Goal: Navigation & Orientation: Find specific page/section

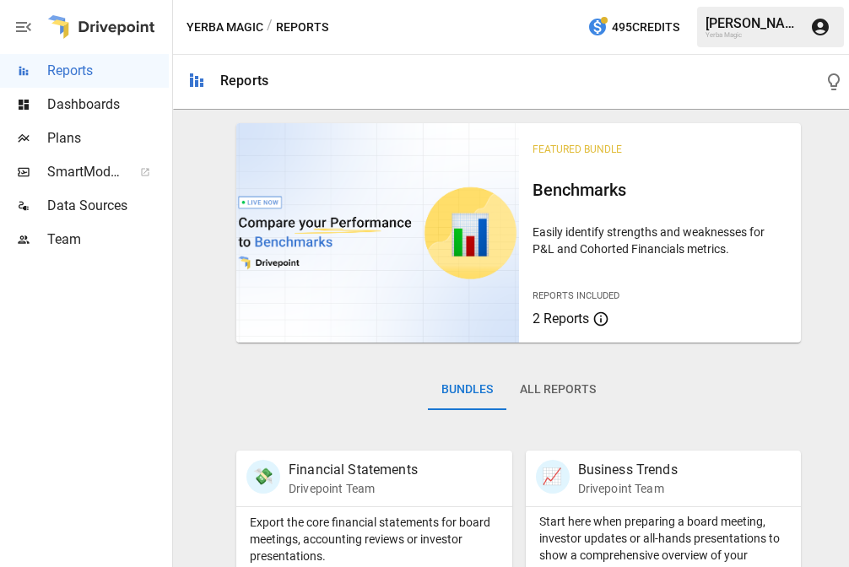
click at [89, 105] on span "Dashboards" at bounding box center [107, 104] width 121 height 20
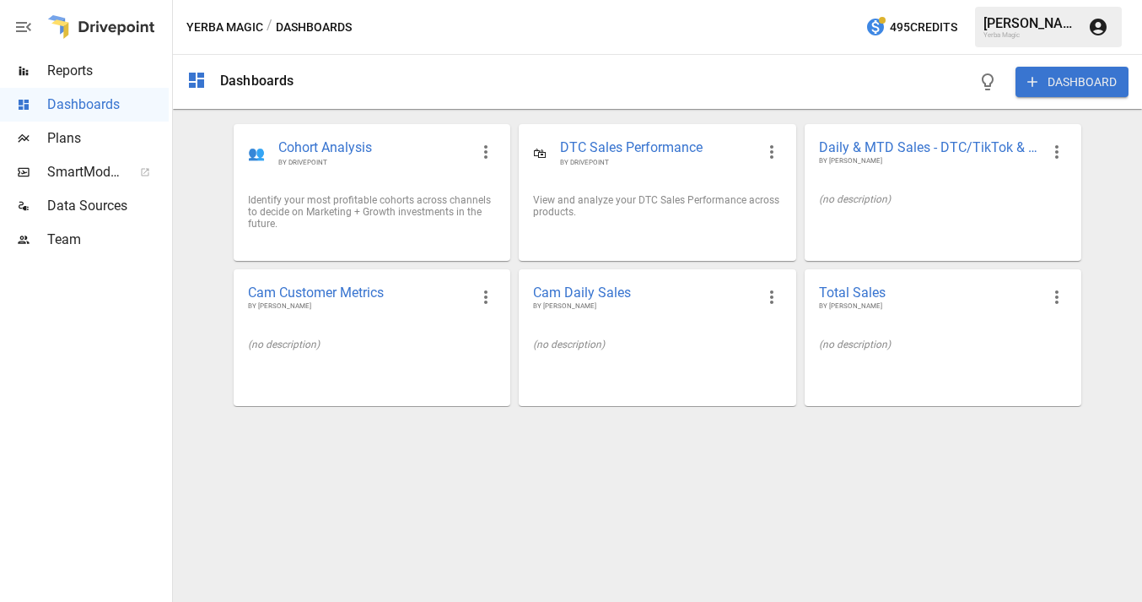
click at [115, 22] on div at bounding box center [101, 27] width 108 height 54
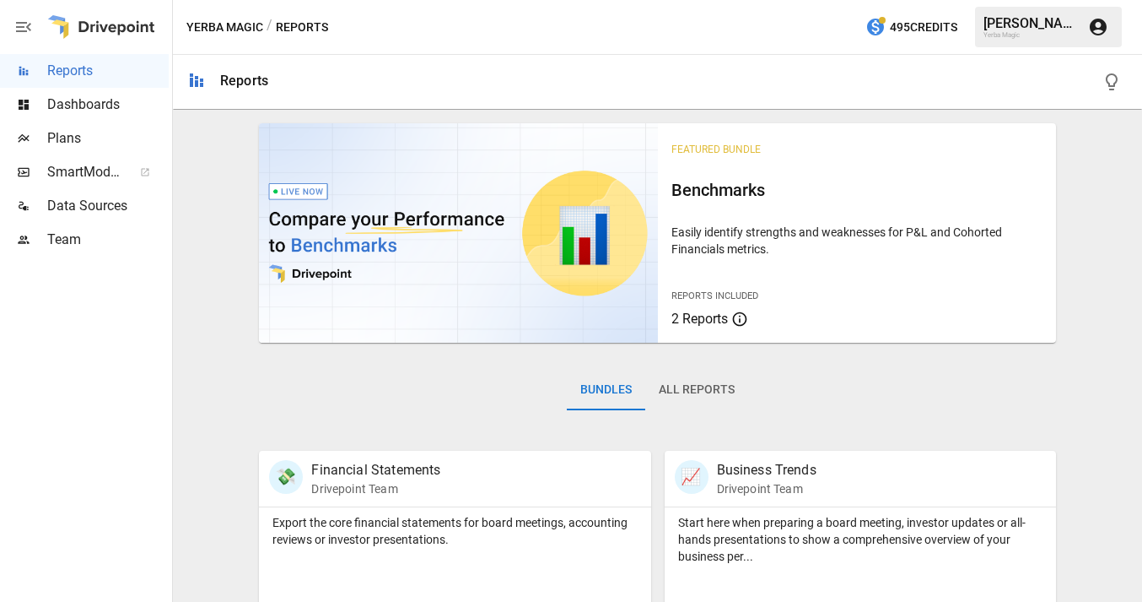
click at [689, 15] on div "Yerba Magic / Reports 495 Credits [PERSON_NAME] Yerba Magic" at bounding box center [657, 27] width 969 height 54
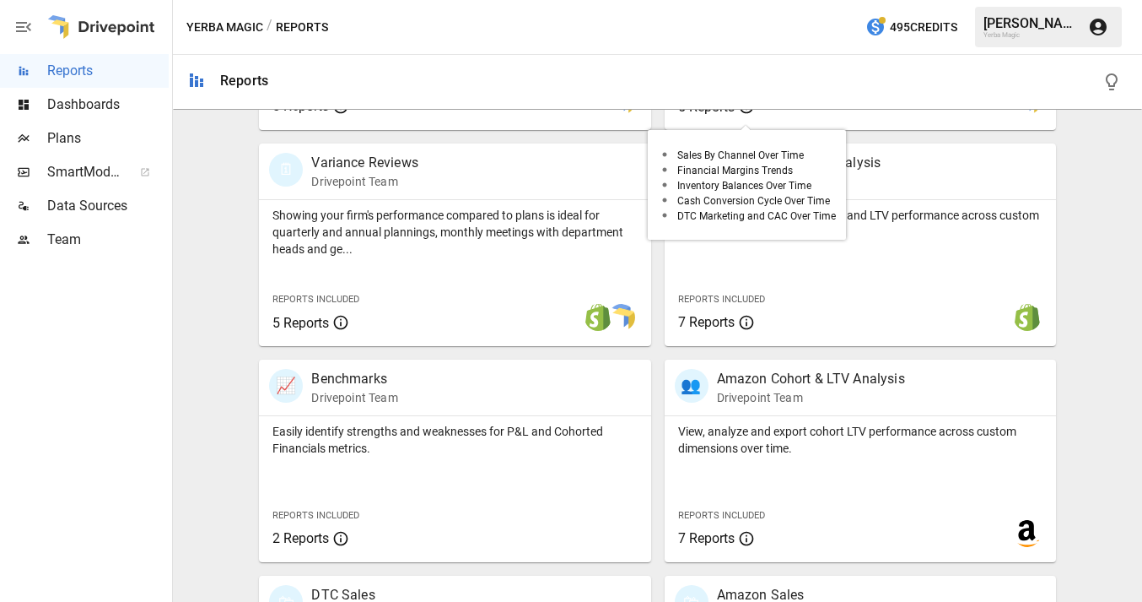
scroll to position [529, 0]
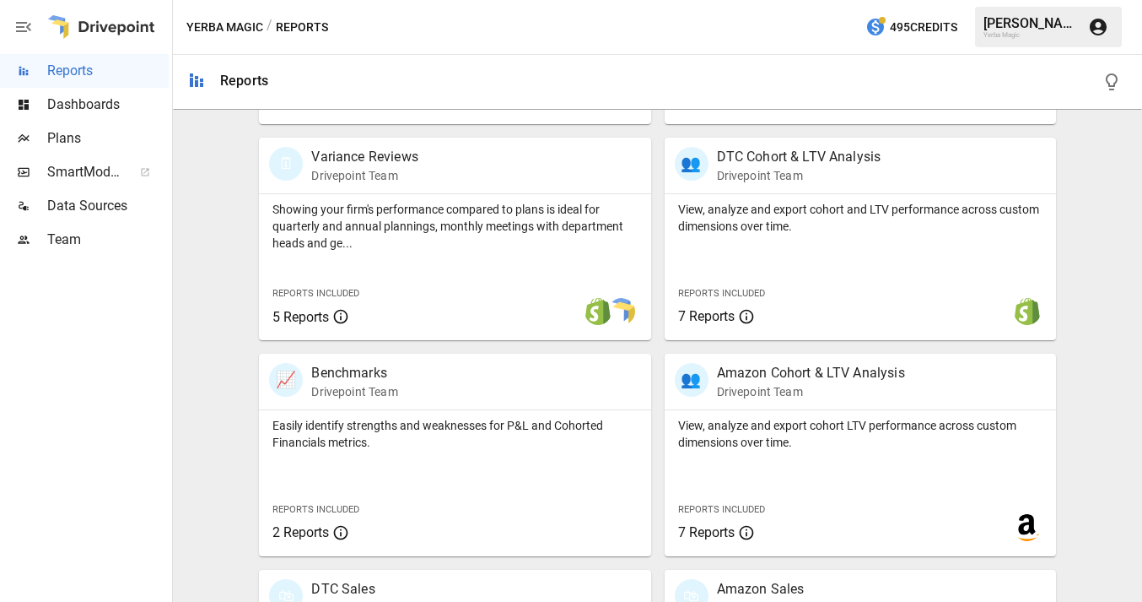
click at [107, 104] on span "Dashboards" at bounding box center [107, 104] width 121 height 20
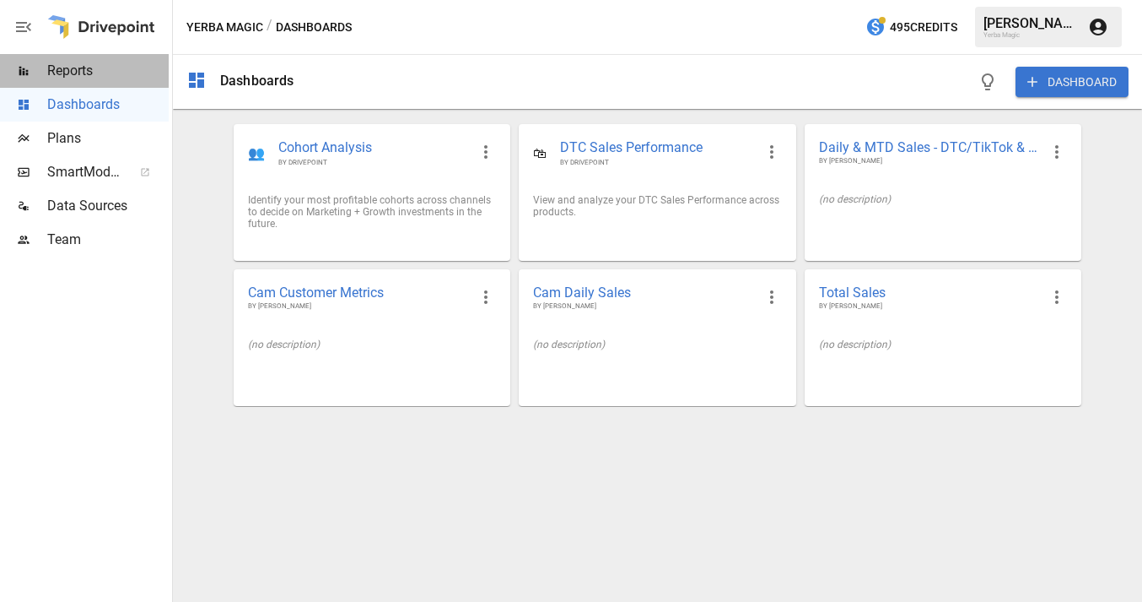
click at [81, 69] on span "Reports" at bounding box center [107, 71] width 121 height 20
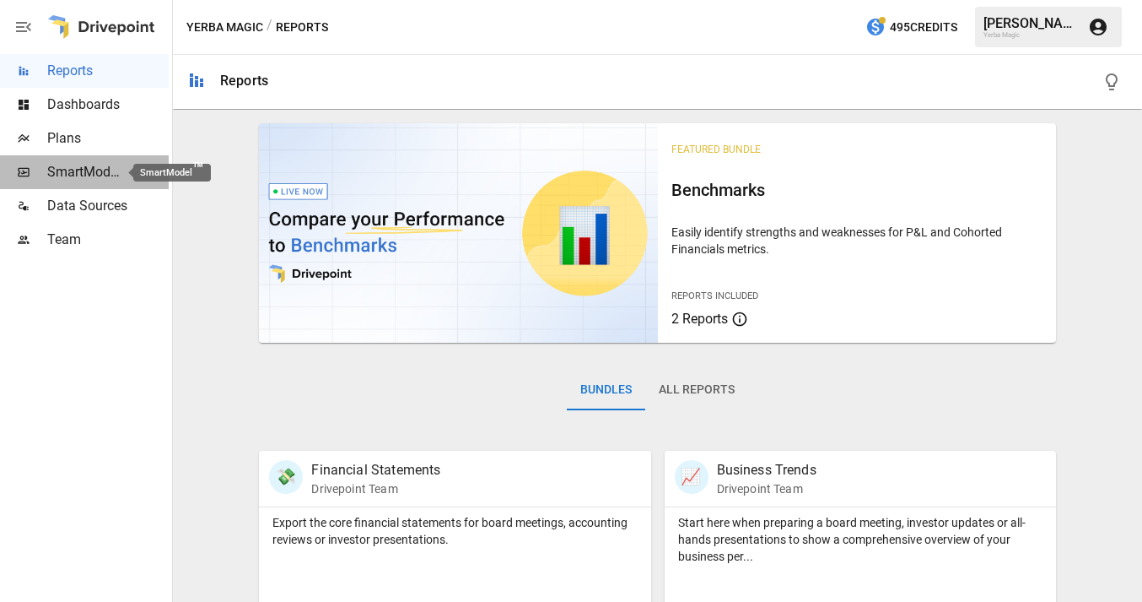
click at [101, 178] on span "SmartModel ™" at bounding box center [84, 172] width 74 height 20
click at [88, 35] on div at bounding box center [101, 27] width 108 height 54
